Goal: Transaction & Acquisition: Purchase product/service

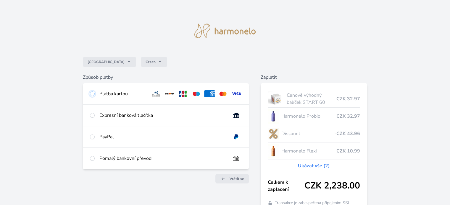
click at [93, 94] on input "radio" at bounding box center [92, 94] width 5 height 5
radio input "true"
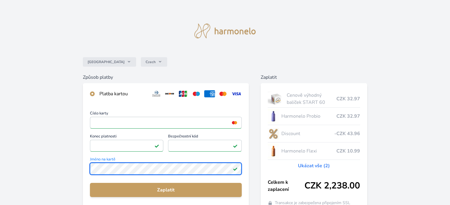
click at [51, 152] on div "Česko Czech Způsob platby Platba kartou Číslo karty <p>Your browser does not su…" at bounding box center [225, 153] width 450 height 307
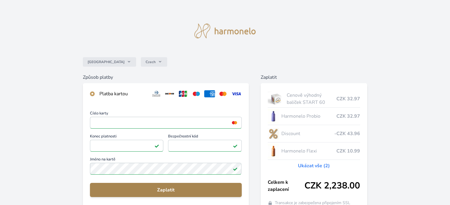
click at [161, 187] on span "Zaplatit" at bounding box center [166, 190] width 142 height 7
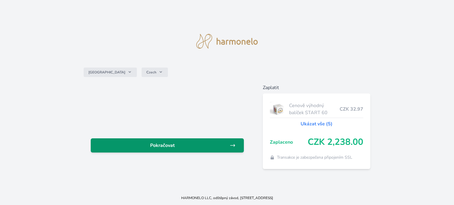
click at [158, 144] on span "Pokračovat" at bounding box center [162, 145] width 134 height 7
